Goal: Task Accomplishment & Management: Manage account settings

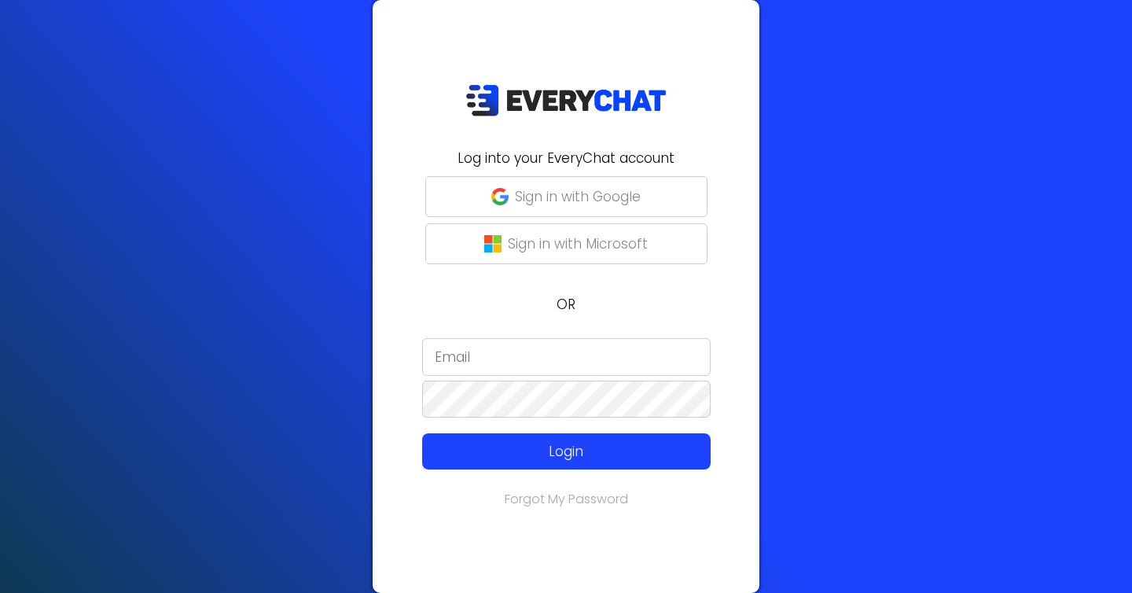
type input "[EMAIL_ADDRESS][DOMAIN_NAME]"
click at [620, 185] on button "Sign in with Google" at bounding box center [566, 196] width 282 height 41
click at [572, 345] on input "[EMAIL_ADDRESS][DOMAIN_NAME]" at bounding box center [566, 357] width 289 height 38
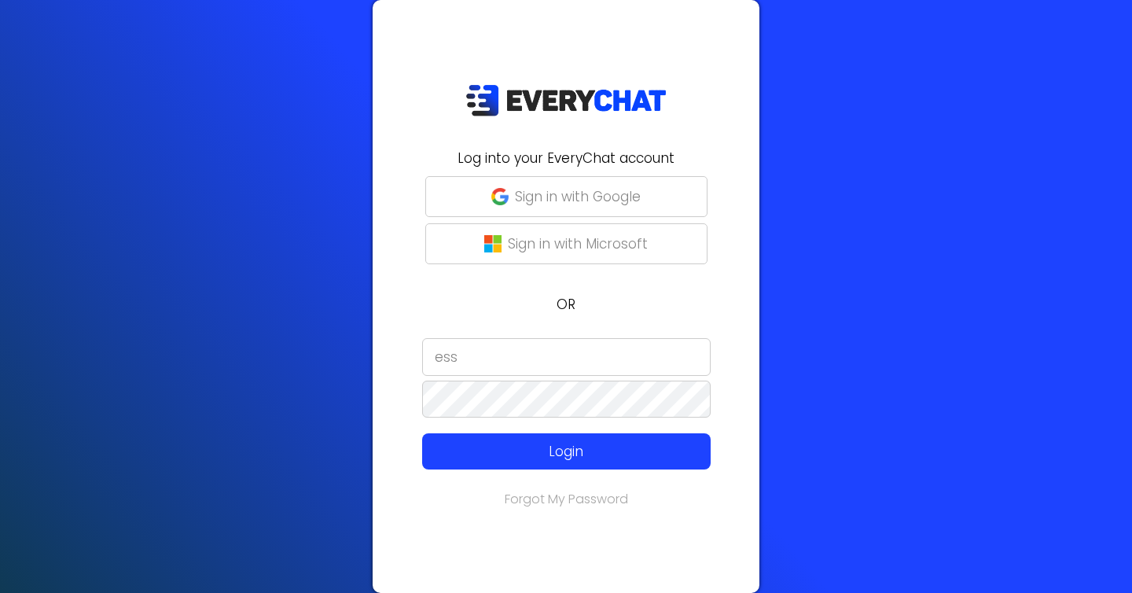
type input "[EMAIL_ADDRESS][DOMAIN_NAME]"
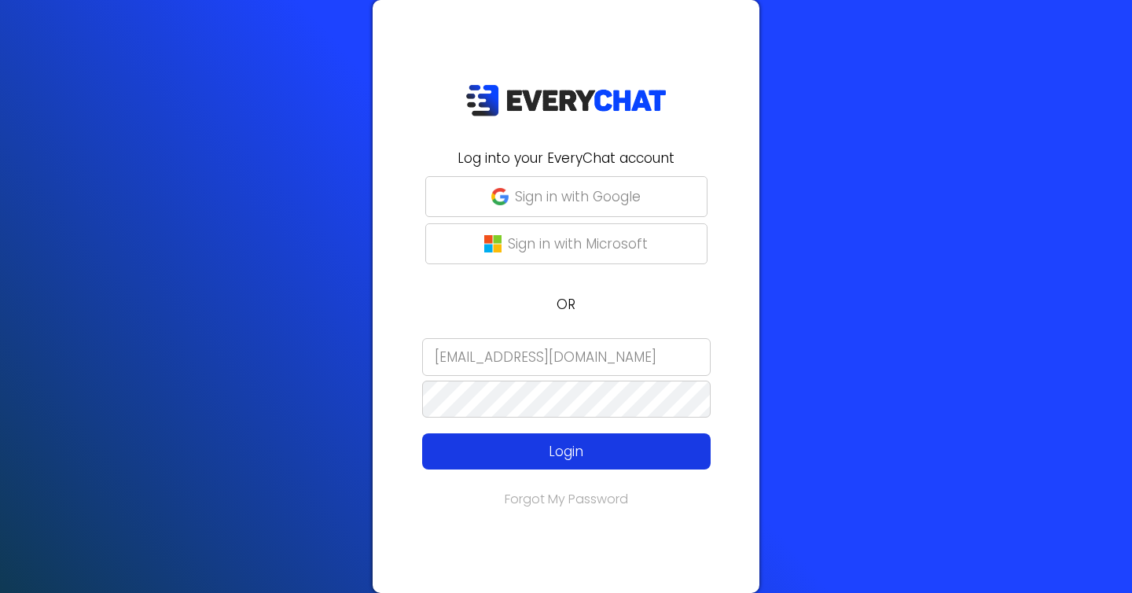
click at [546, 454] on p "Login" at bounding box center [566, 451] width 230 height 20
